Goal: Entertainment & Leisure: Consume media (video, audio)

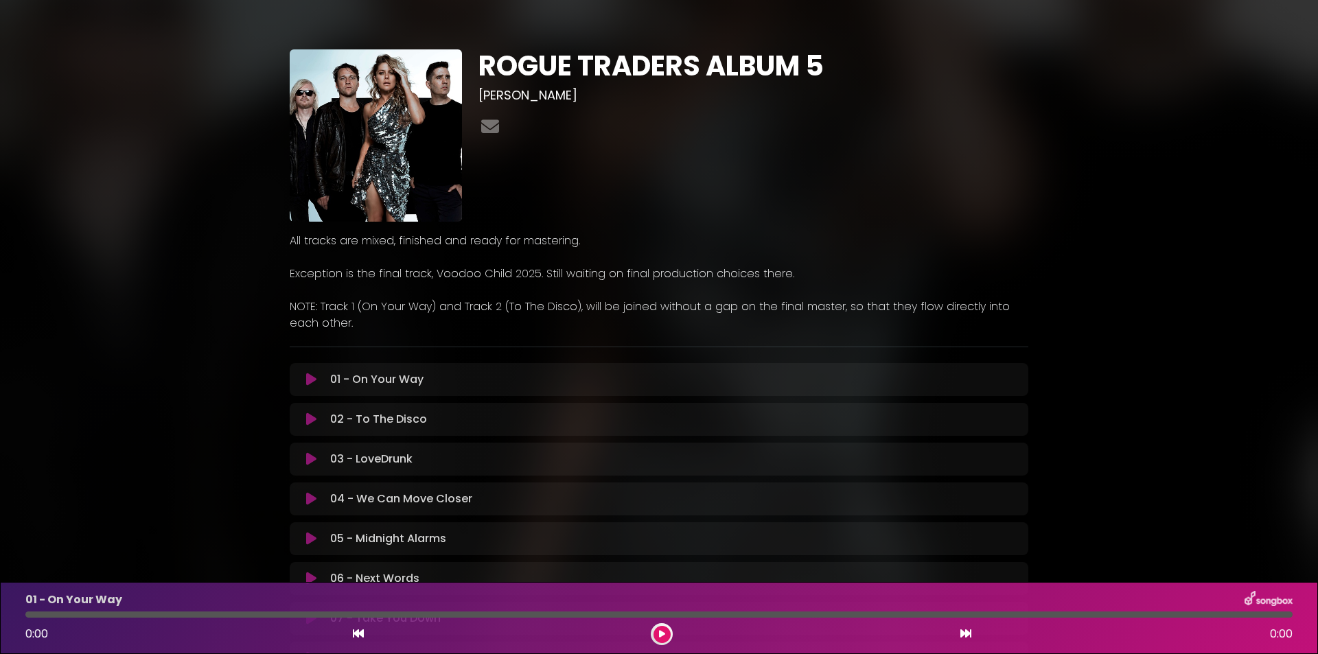
click at [310, 380] on icon at bounding box center [311, 380] width 10 height 14
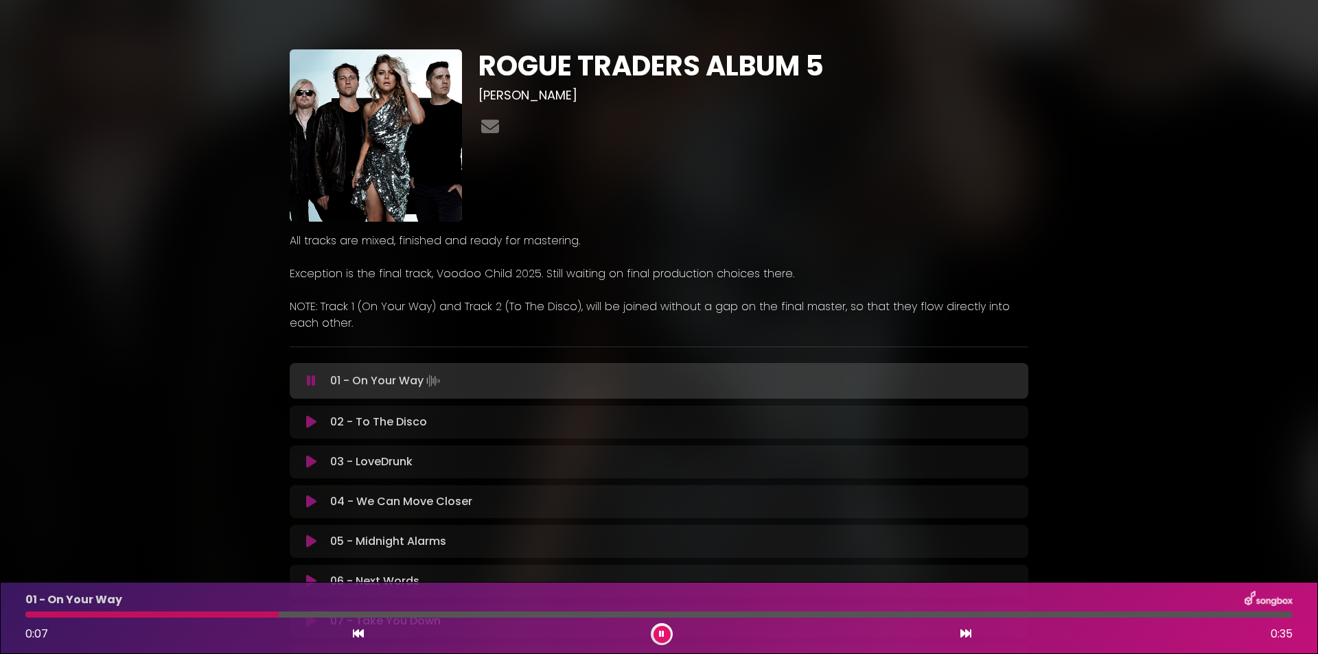
click at [426, 614] on div at bounding box center [658, 615] width 1267 height 6
click at [690, 617] on div at bounding box center [658, 615] width 1267 height 6
click at [888, 613] on div at bounding box center [658, 615] width 1267 height 6
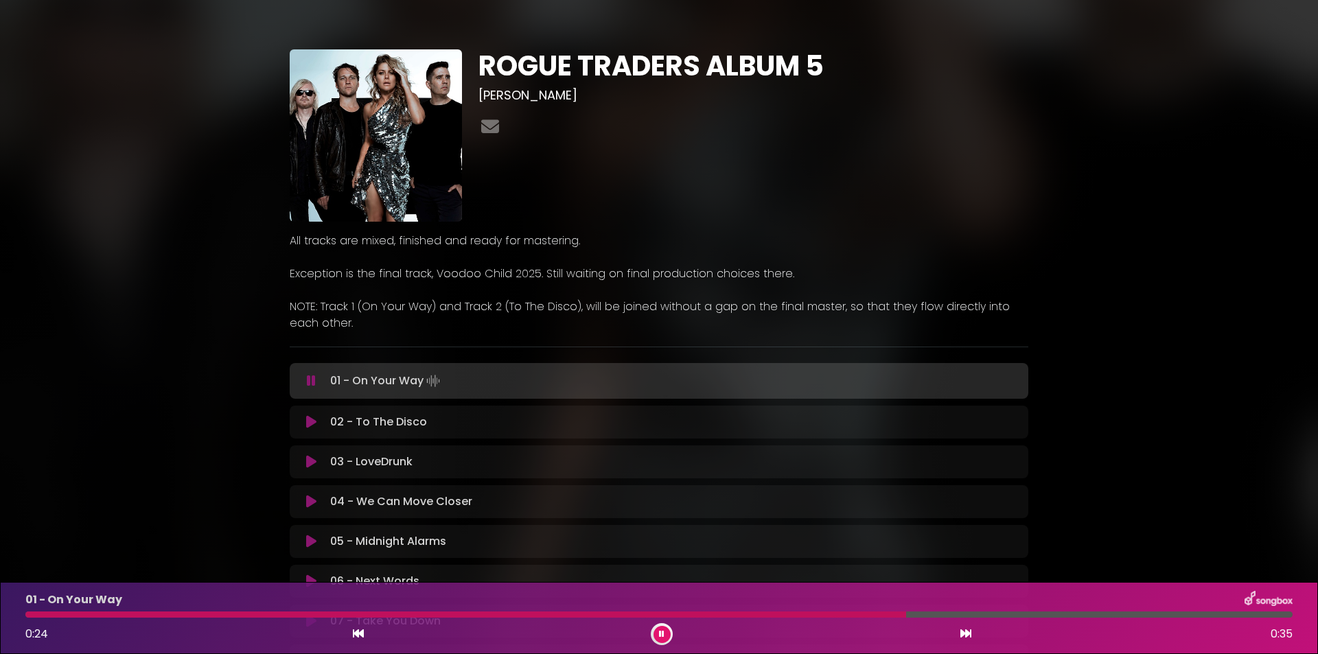
click at [1020, 612] on div at bounding box center [658, 615] width 1267 height 6
click at [310, 424] on icon at bounding box center [311, 422] width 10 height 14
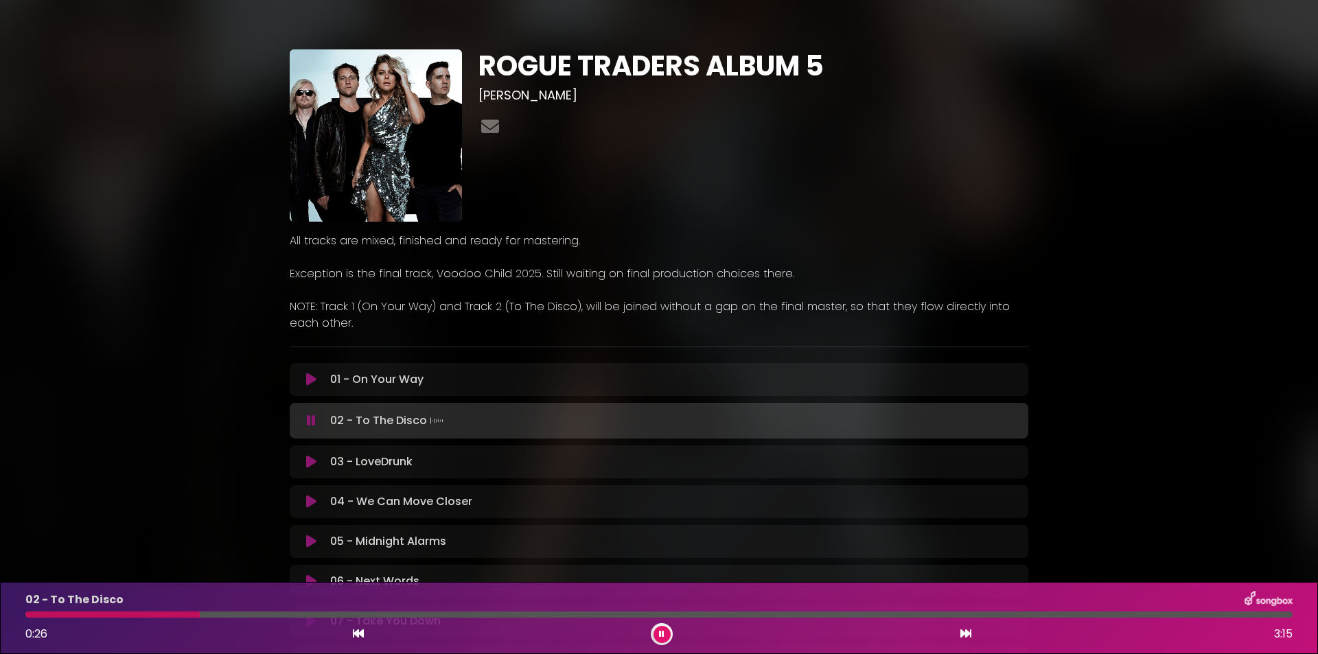
click at [352, 613] on div at bounding box center [658, 615] width 1267 height 6
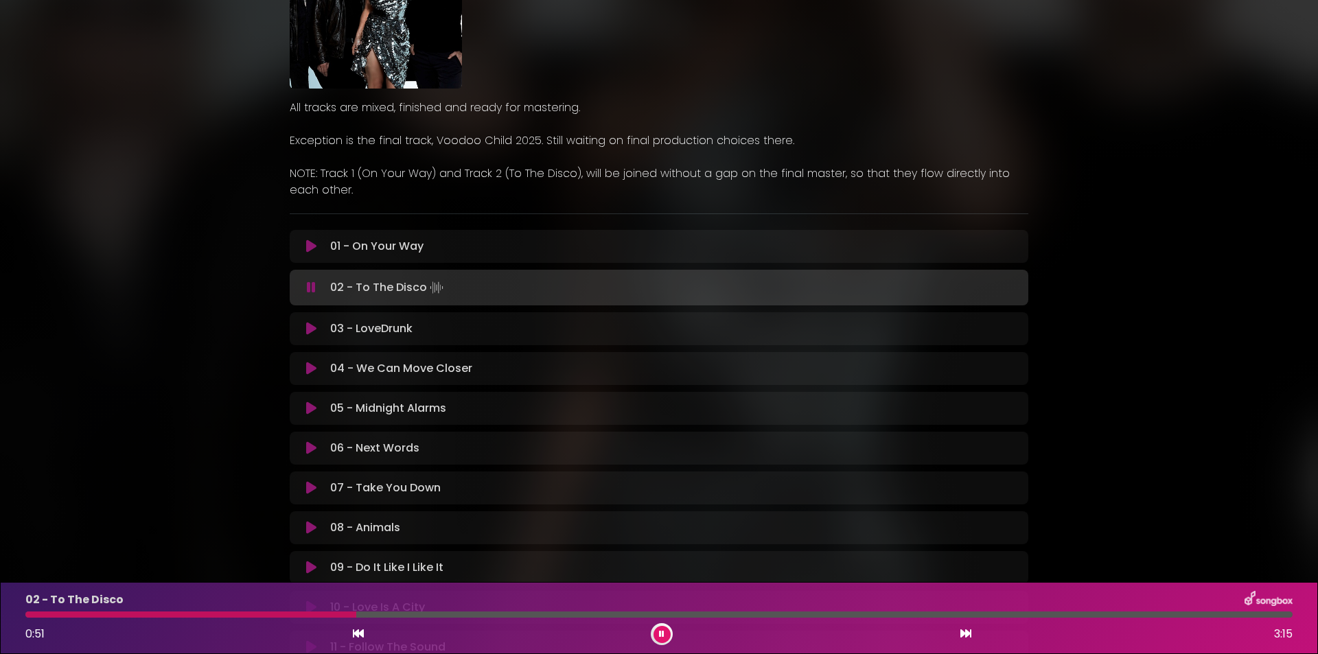
scroll to position [137, 0]
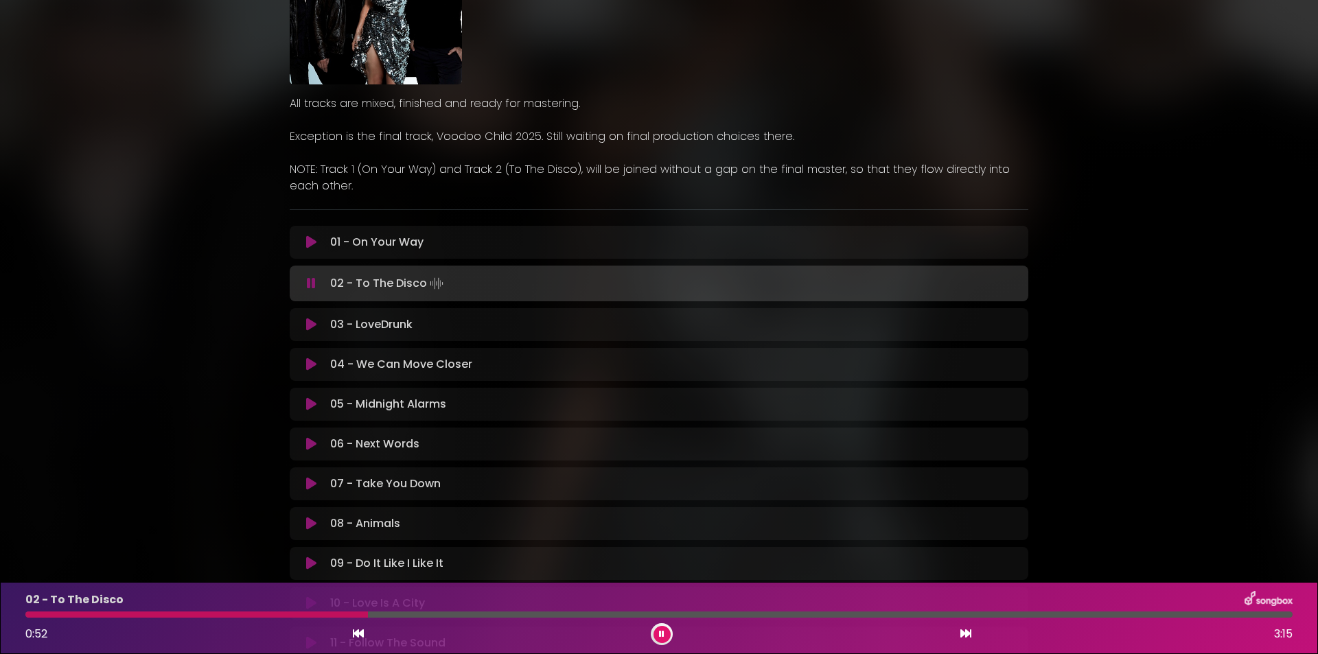
click at [505, 614] on div at bounding box center [658, 615] width 1267 height 6
click at [634, 612] on div at bounding box center [658, 615] width 1267 height 6
click at [726, 614] on div at bounding box center [658, 615] width 1267 height 6
click at [823, 614] on div at bounding box center [658, 615] width 1267 height 6
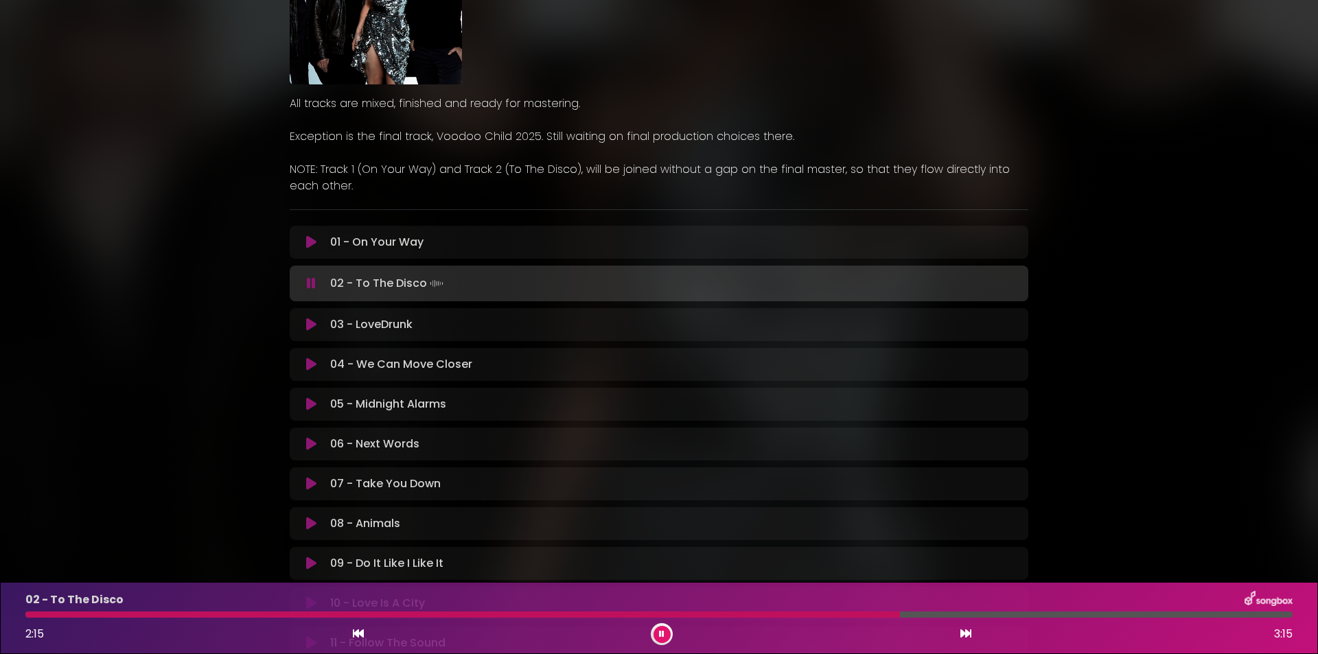
click at [1059, 613] on div at bounding box center [658, 615] width 1267 height 6
click at [309, 325] on icon at bounding box center [311, 325] width 10 height 14
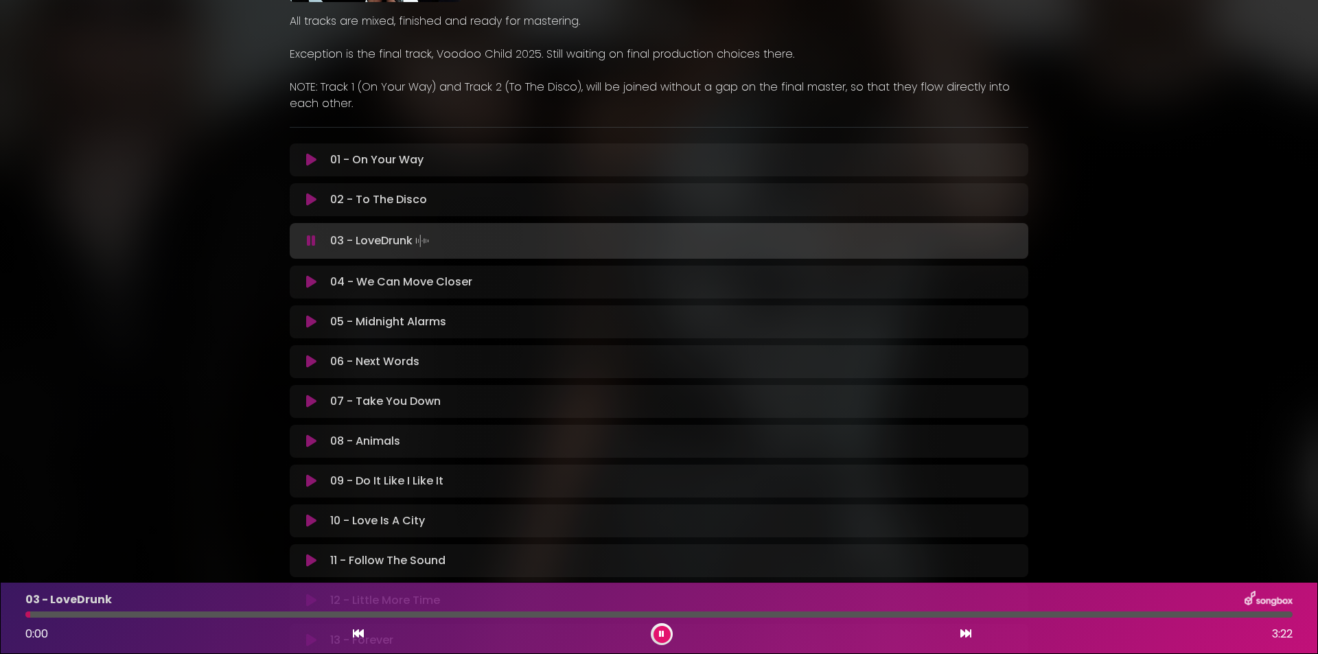
scroll to position [213, 0]
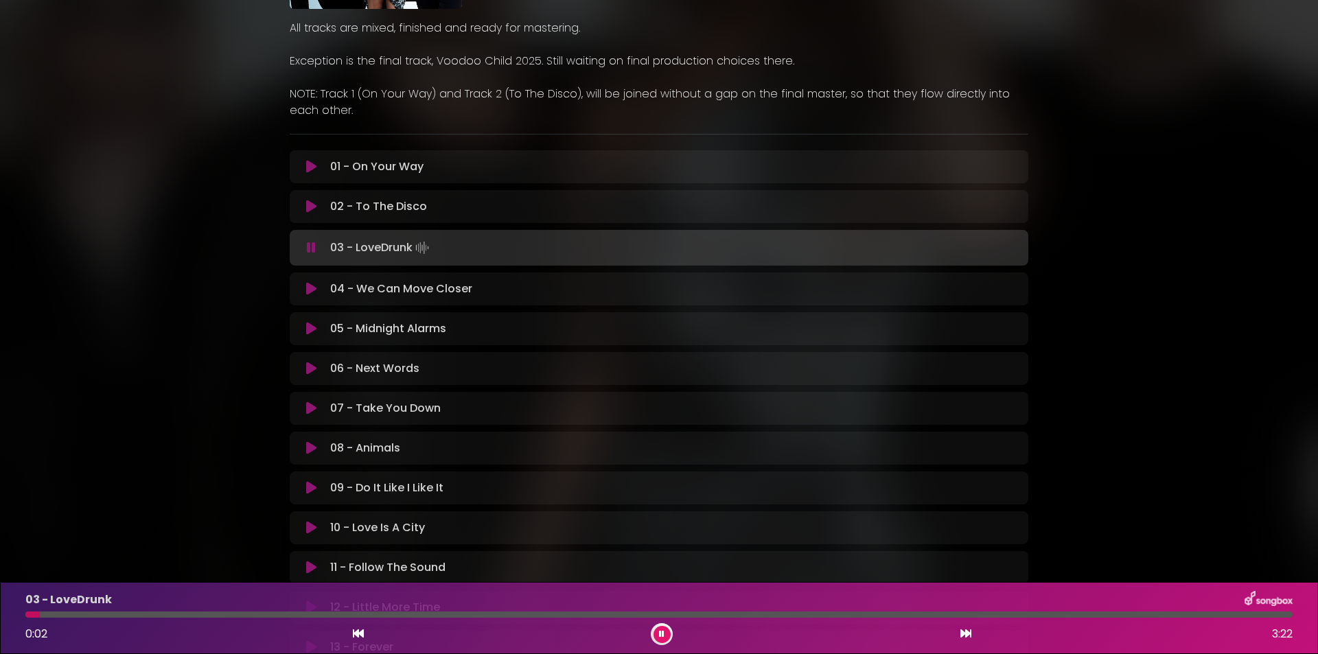
click at [167, 615] on div at bounding box center [658, 615] width 1267 height 6
click at [253, 613] on div at bounding box center [658, 615] width 1267 height 6
click at [394, 614] on div at bounding box center [658, 615] width 1267 height 6
click at [525, 612] on div at bounding box center [658, 615] width 1267 height 6
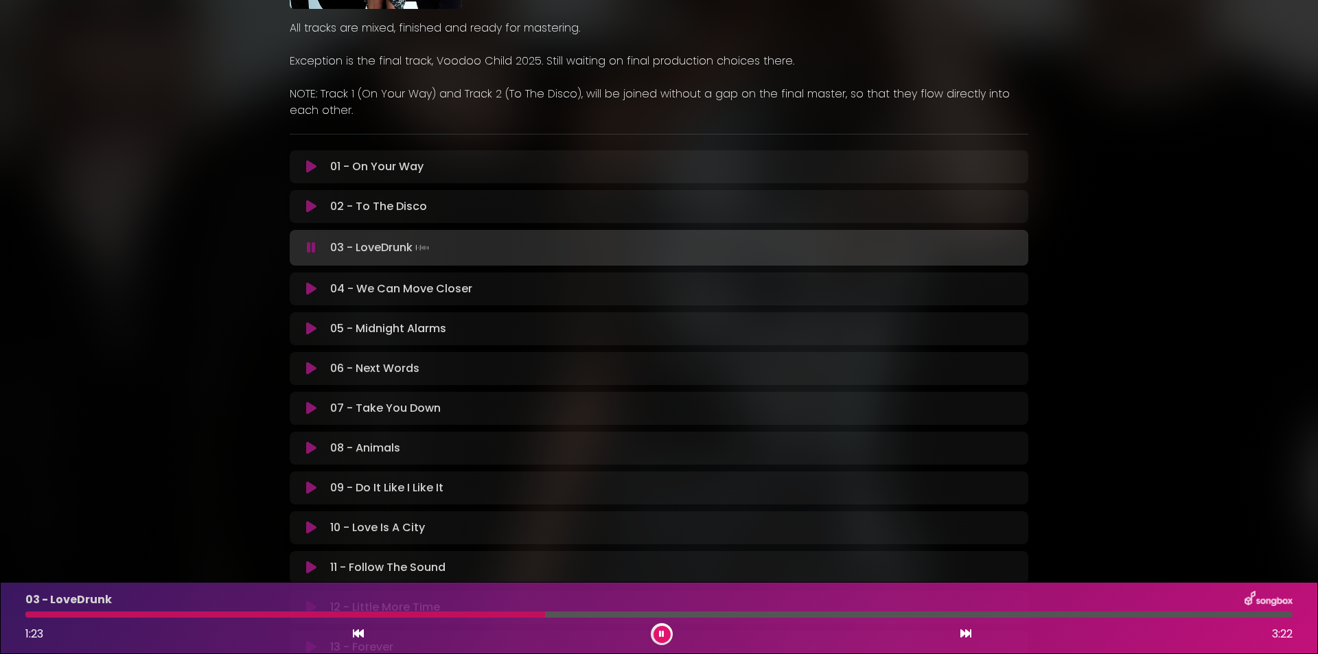
click at [673, 614] on div at bounding box center [658, 615] width 1267 height 6
click at [805, 613] on div at bounding box center [658, 615] width 1267 height 6
click at [965, 614] on div at bounding box center [658, 615] width 1267 height 6
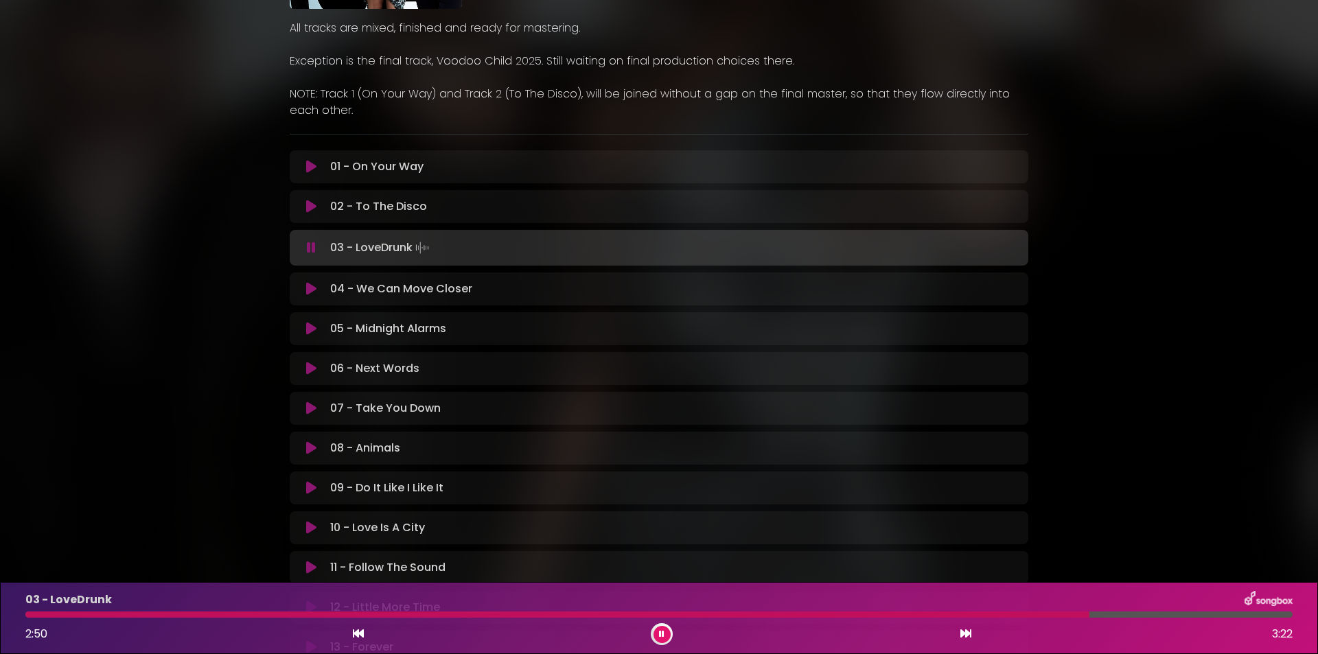
click at [313, 290] on icon at bounding box center [311, 289] width 10 height 14
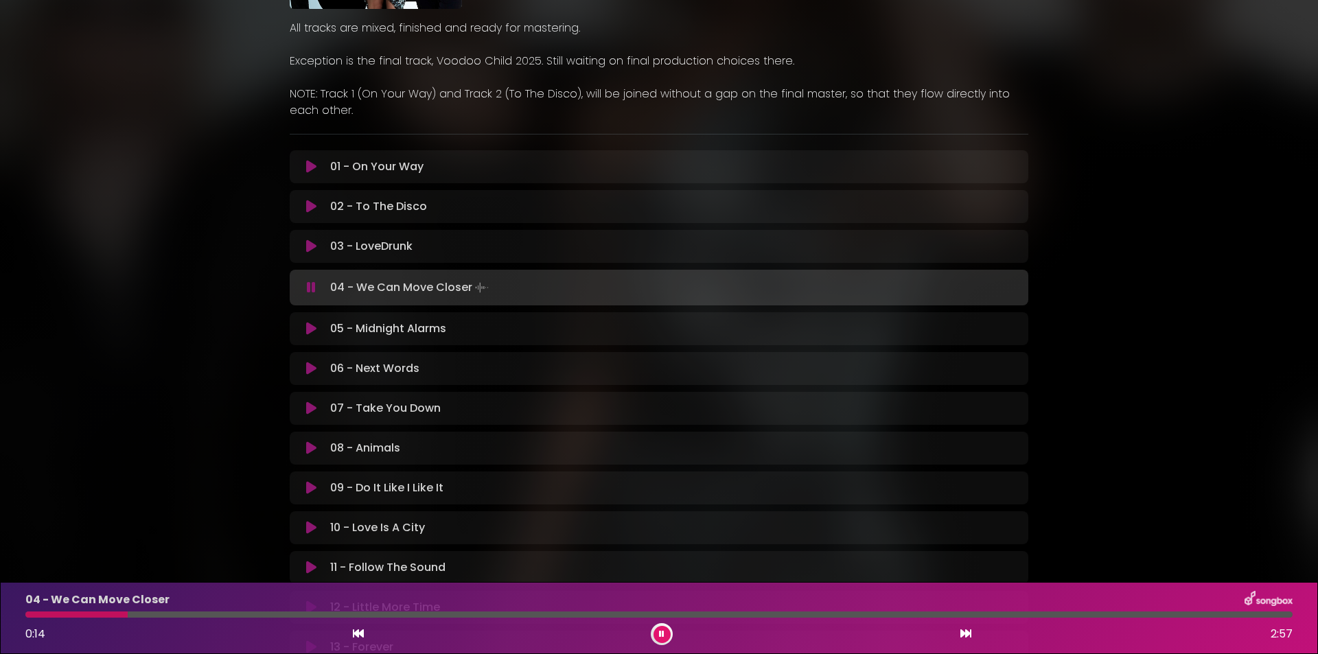
click at [288, 616] on div at bounding box center [658, 615] width 1267 height 6
click at [415, 612] on div at bounding box center [658, 615] width 1267 height 6
click at [644, 612] on div at bounding box center [658, 615] width 1267 height 6
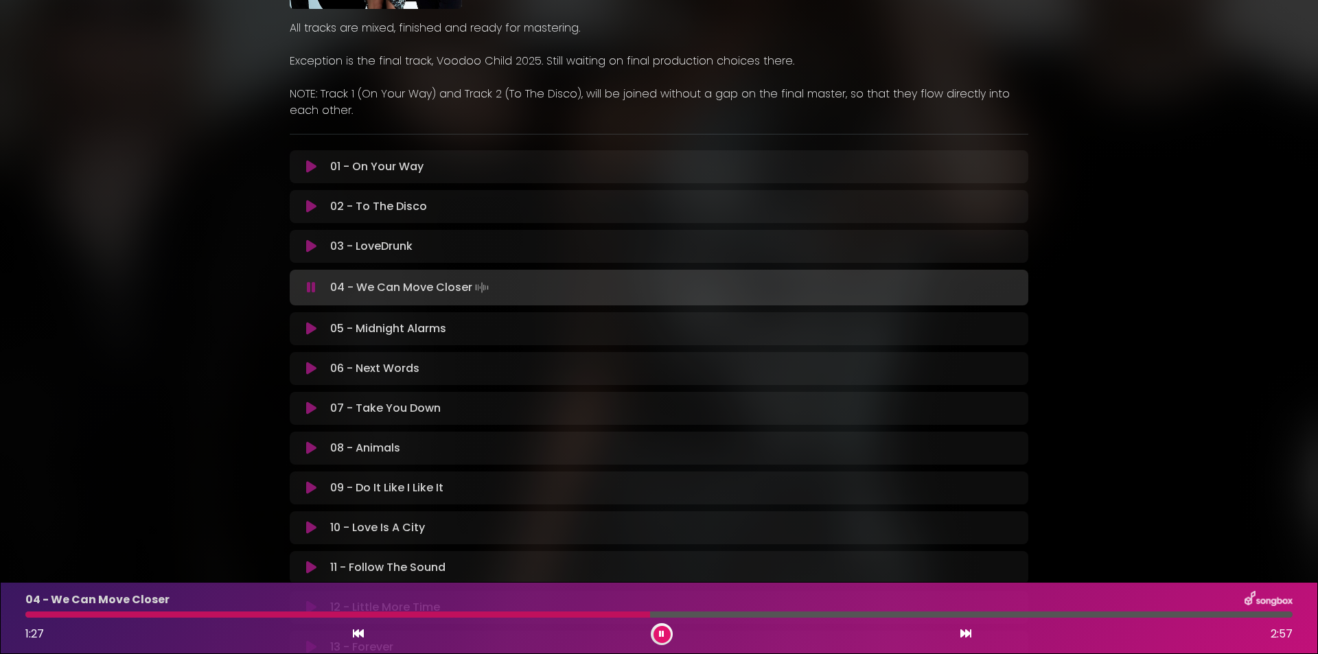
click at [801, 612] on div at bounding box center [658, 615] width 1267 height 6
click at [971, 614] on div at bounding box center [658, 615] width 1267 height 6
click at [308, 329] on icon at bounding box center [311, 329] width 10 height 14
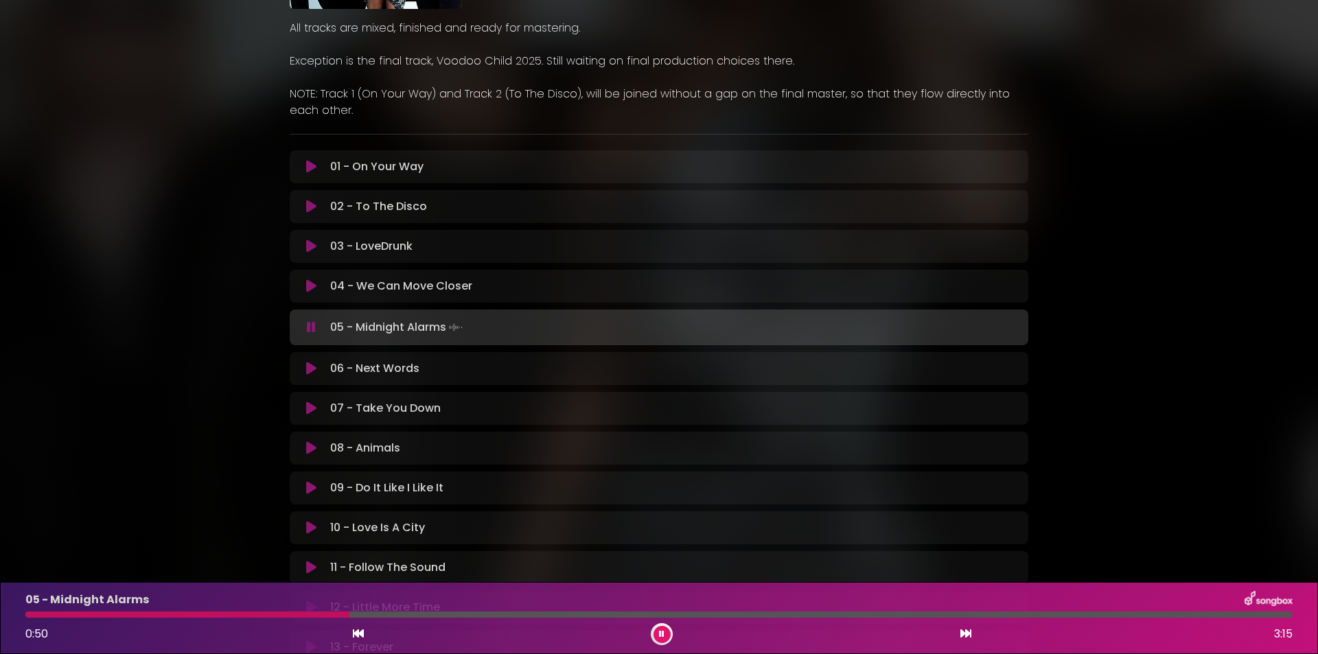
click at [625, 612] on div at bounding box center [658, 615] width 1267 height 6
click at [788, 614] on div at bounding box center [658, 615] width 1267 height 6
click at [314, 367] on icon at bounding box center [311, 369] width 10 height 14
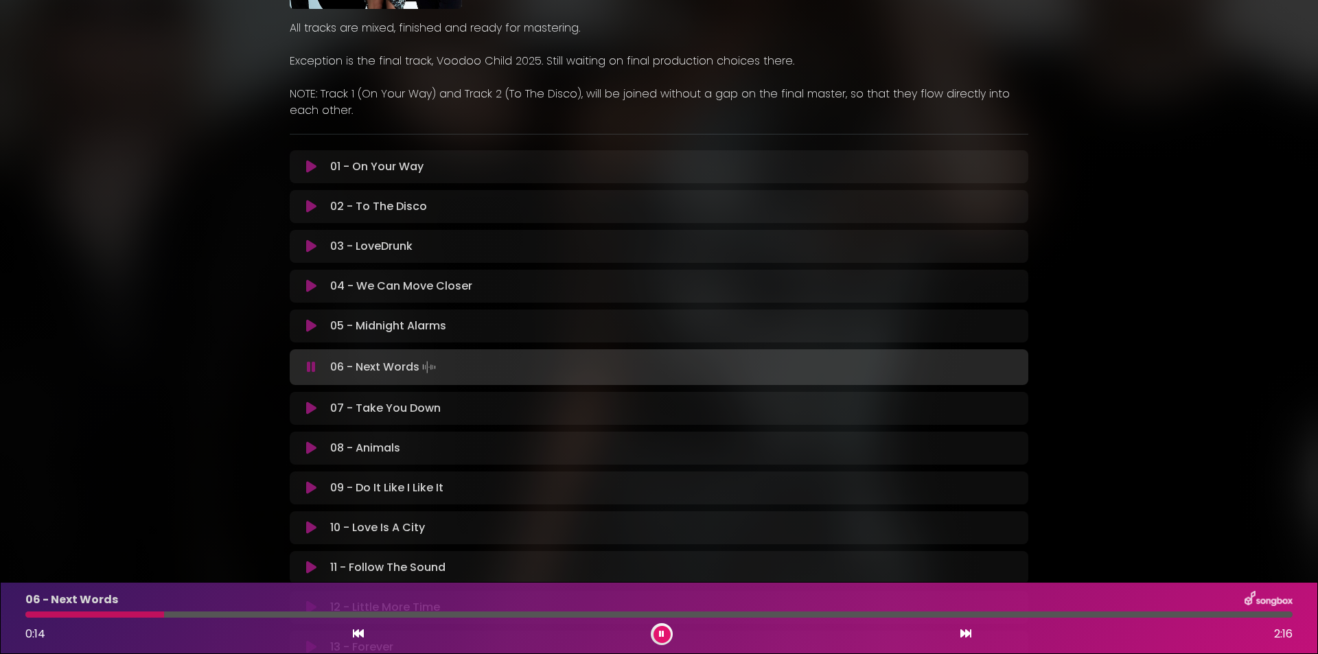
click at [583, 567] on div "11 - Follow The Sound Loading Track..." at bounding box center [672, 568] width 695 height 16
click at [356, 617] on div at bounding box center [658, 615] width 1267 height 6
click at [546, 613] on div at bounding box center [658, 615] width 1267 height 6
click at [664, 614] on div at bounding box center [658, 615] width 1267 height 6
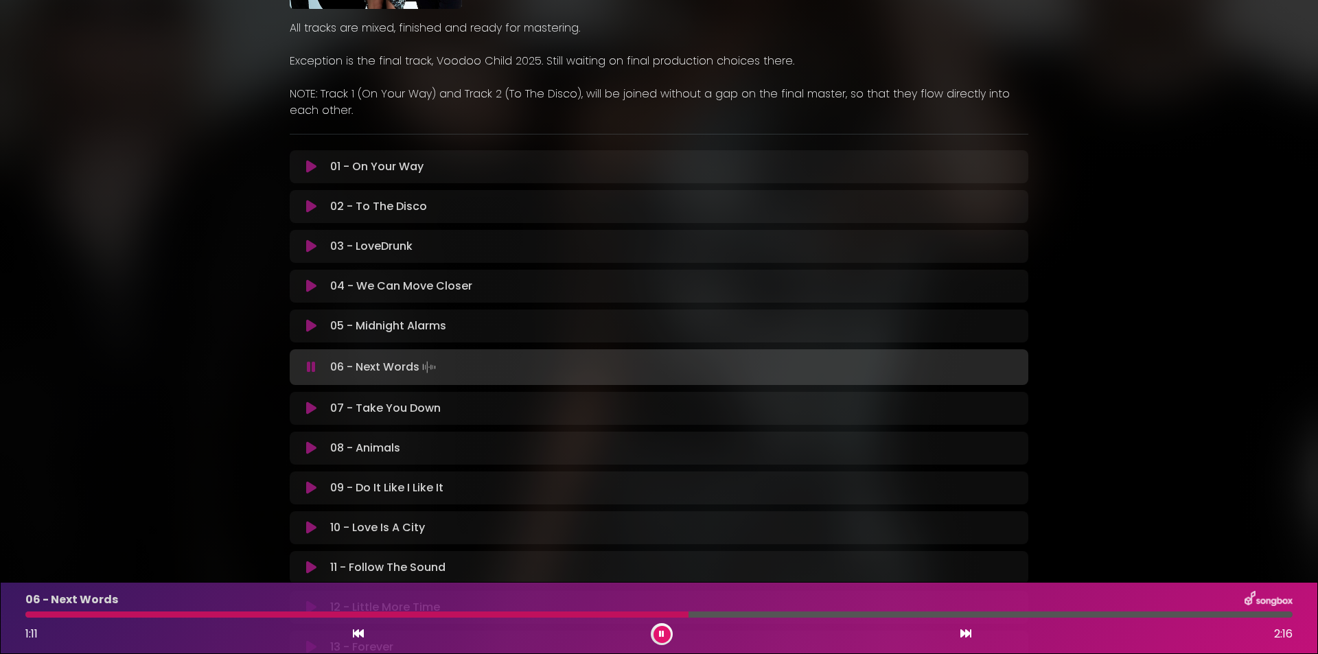
click at [310, 406] on icon at bounding box center [311, 409] width 10 height 14
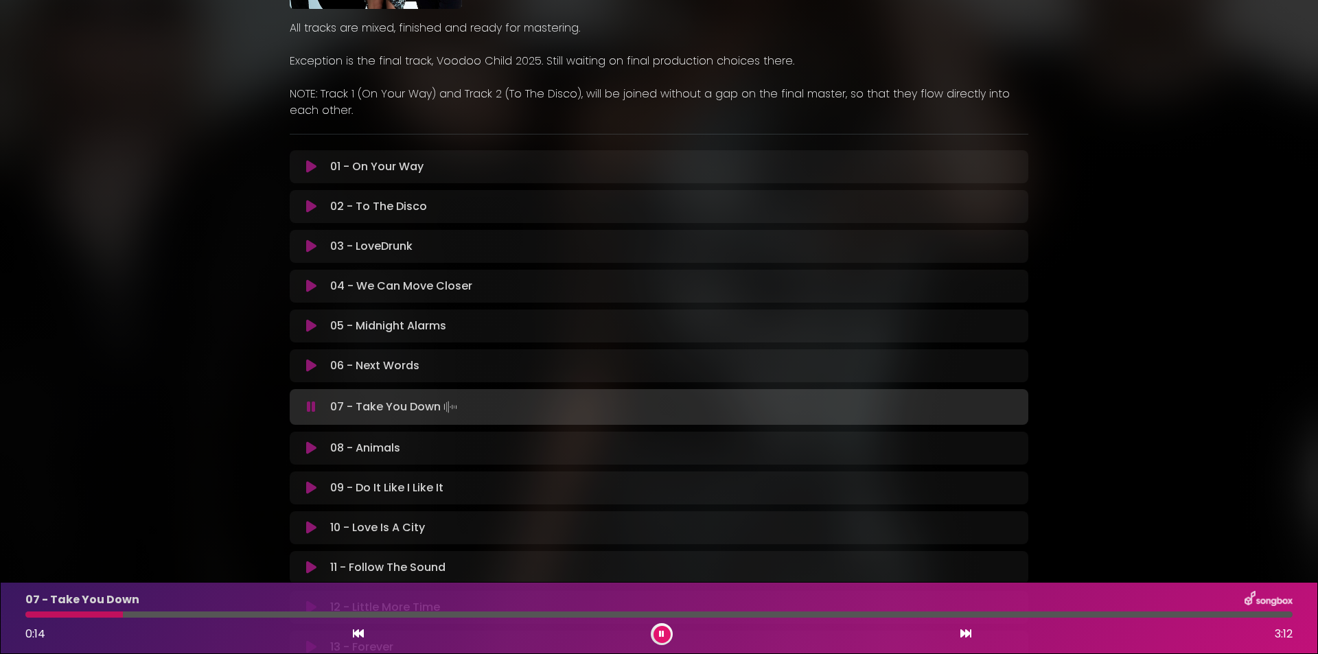
drag, startPoint x: 297, startPoint y: 617, endPoint x: 317, endPoint y: 617, distance: 20.6
click at [297, 617] on div at bounding box center [658, 615] width 1267 height 6
drag, startPoint x: 397, startPoint y: 611, endPoint x: 480, endPoint y: 620, distance: 83.6
click at [397, 610] on div "07 - Take You Down 0:41 3:12" at bounding box center [659, 618] width 1284 height 54
click at [511, 614] on div at bounding box center [658, 615] width 1267 height 6
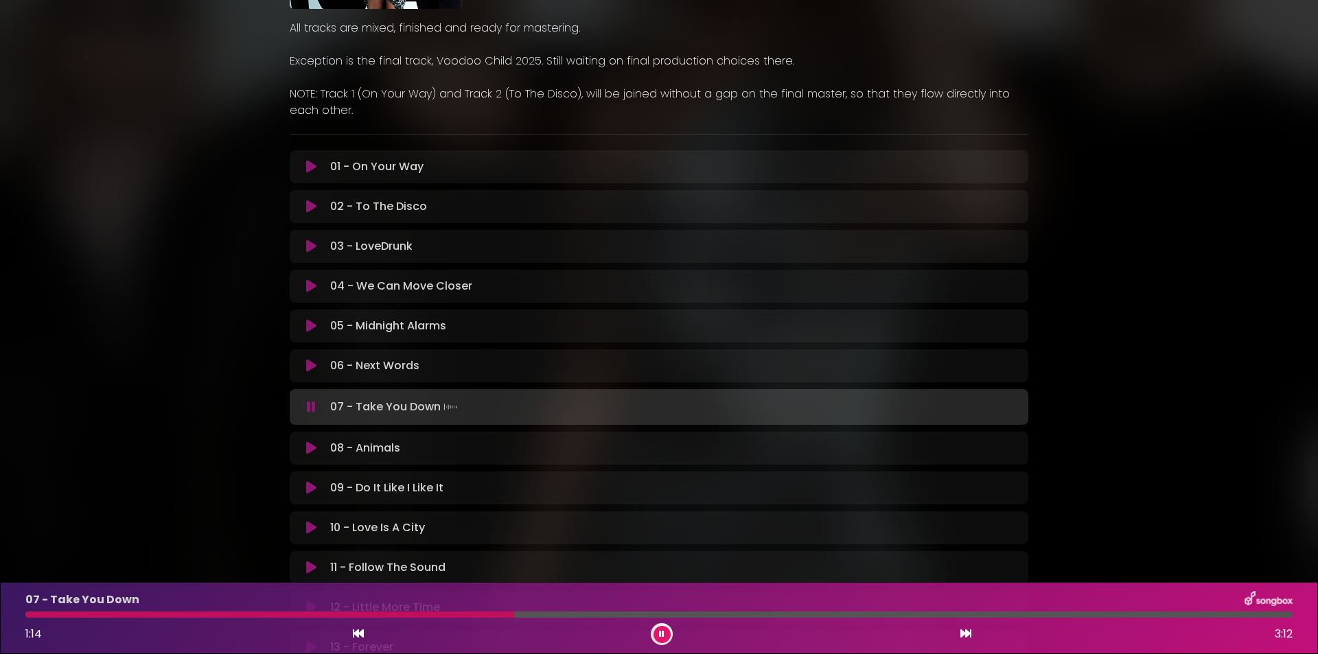
click at [597, 614] on div at bounding box center [658, 615] width 1267 height 6
click at [747, 614] on div at bounding box center [658, 615] width 1267 height 6
click at [312, 450] on icon at bounding box center [311, 448] width 10 height 14
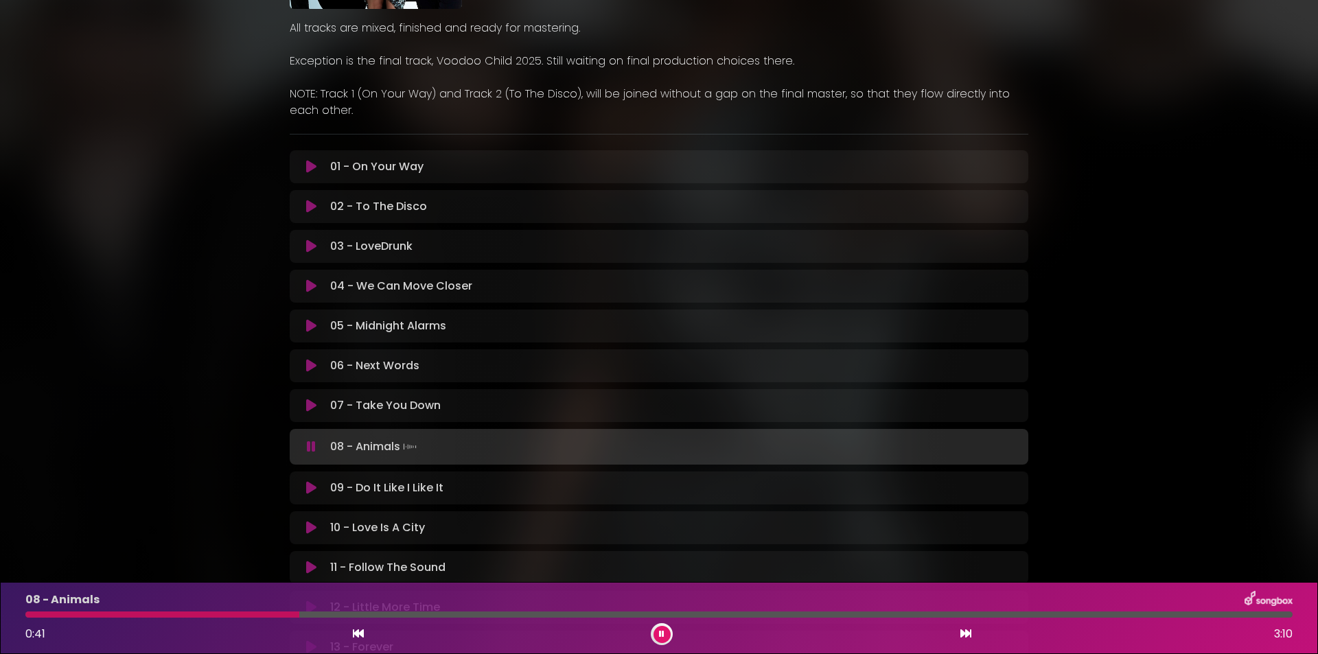
click at [482, 616] on div at bounding box center [658, 615] width 1267 height 6
click at [553, 612] on div at bounding box center [658, 615] width 1267 height 6
click at [678, 614] on div at bounding box center [658, 615] width 1267 height 6
click at [798, 615] on div at bounding box center [658, 615] width 1267 height 6
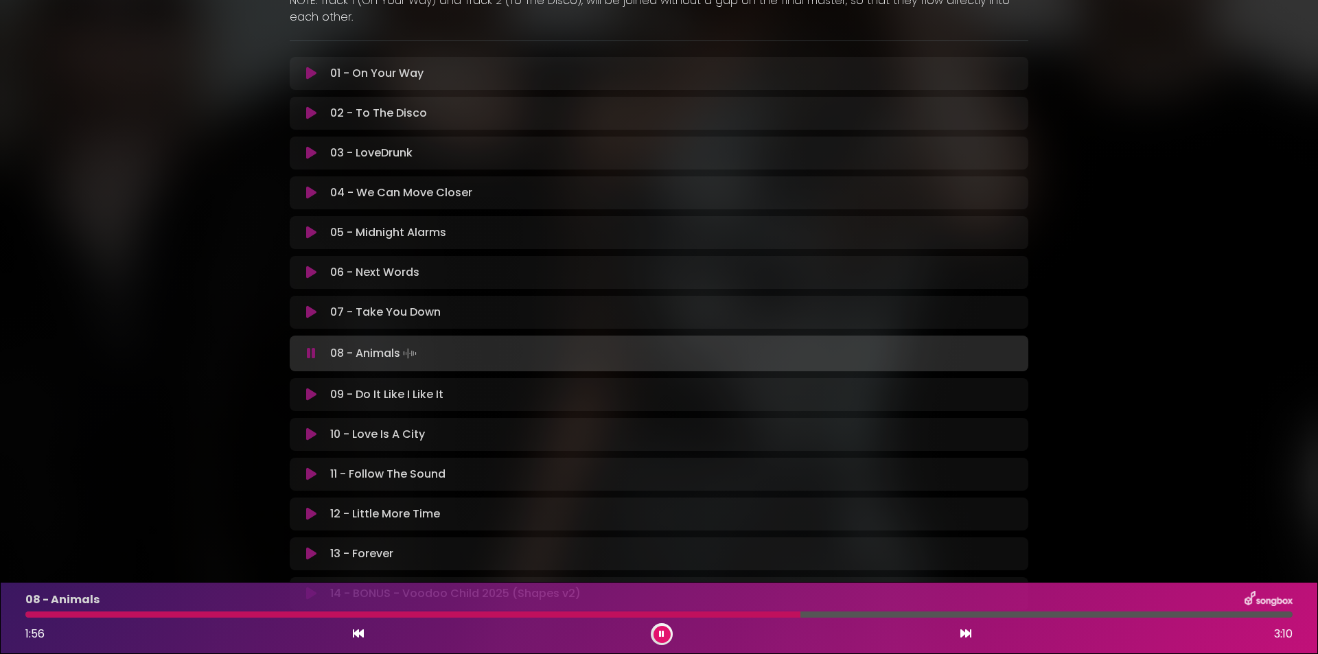
scroll to position [422, 0]
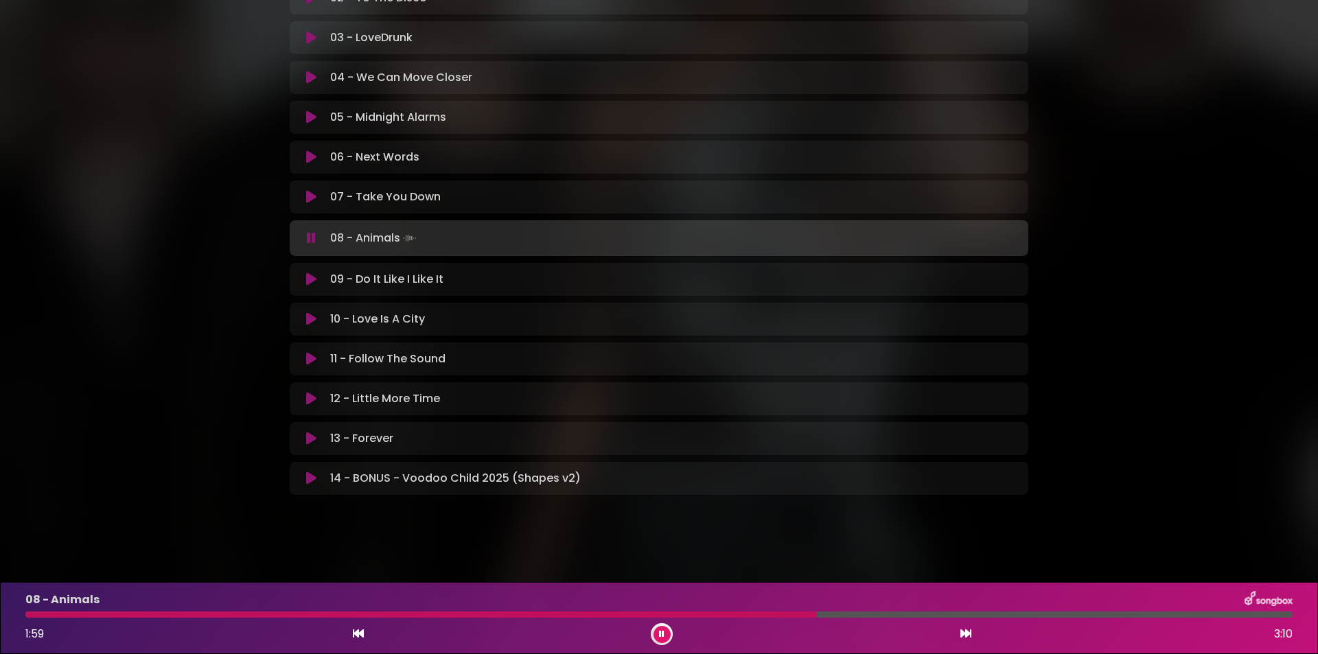
click at [311, 478] on icon at bounding box center [311, 479] width 10 height 14
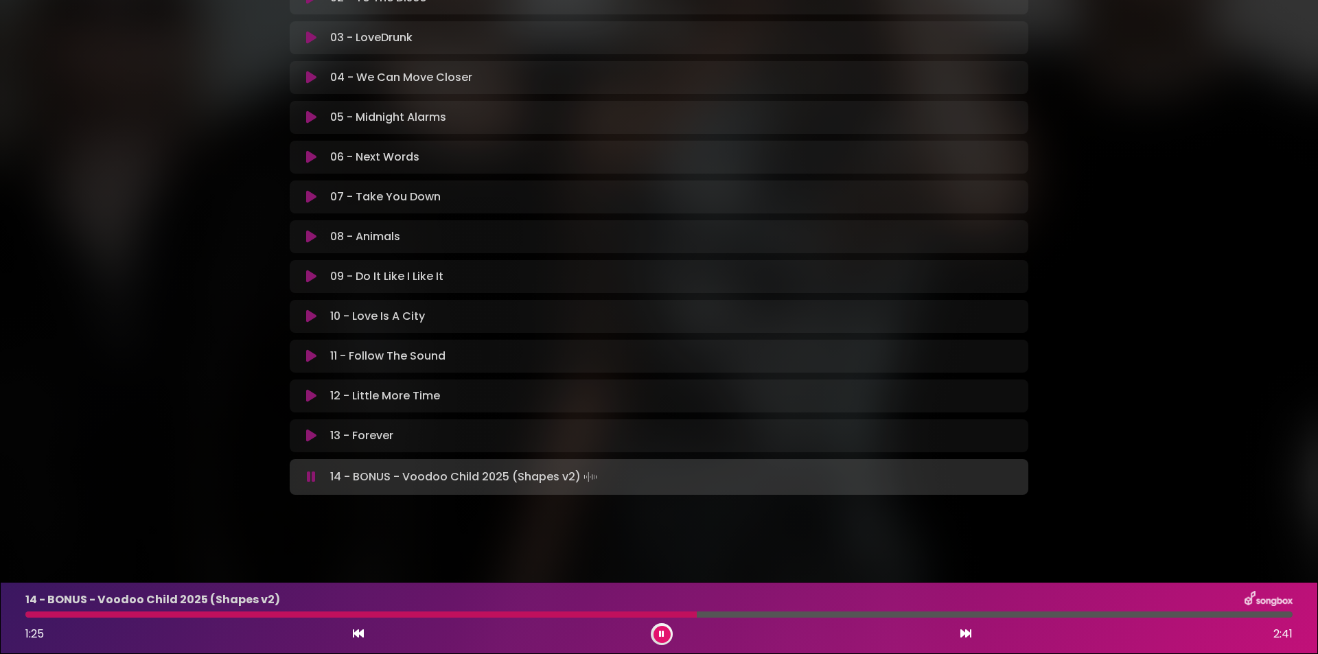
click at [158, 466] on div "ROGUE TRADERS ALBUM 5 [PERSON_NAME]" at bounding box center [659, 56] width 1318 height 923
